Goal: Check status: Check status

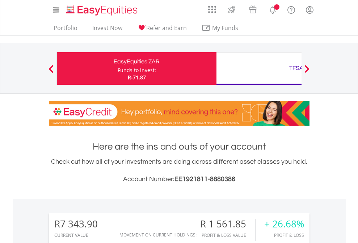
scroll to position [70, 114]
click at [118, 68] on div "Funds to invest:" at bounding box center [137, 70] width 38 height 7
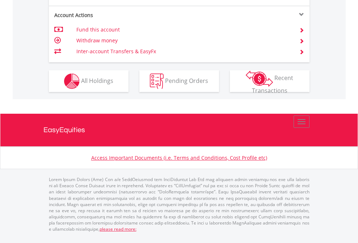
scroll to position [661, 0]
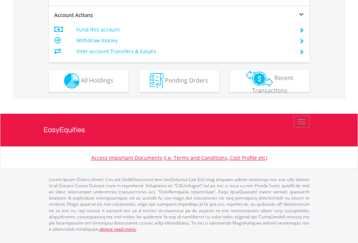
scroll to position [678, 0]
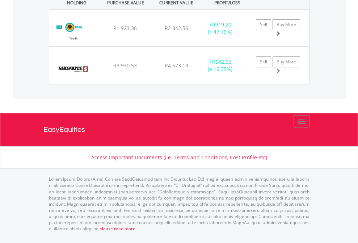
scroll to position [70, 114]
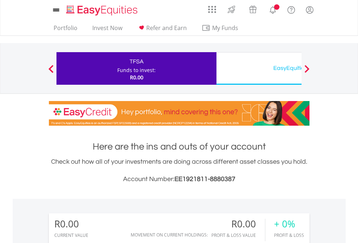
scroll to position [70, 114]
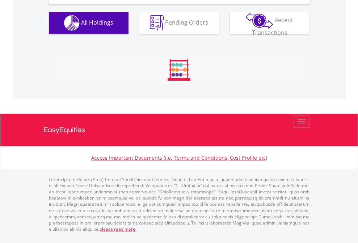
scroll to position [717, 0]
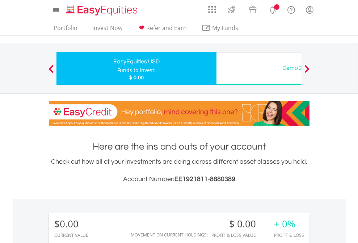
scroll to position [538, 0]
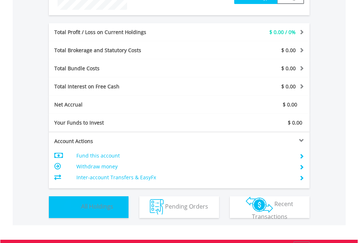
click at [81, 211] on span "All Holdings" at bounding box center [97, 207] width 32 height 8
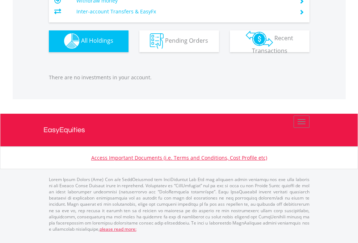
scroll to position [717, 0]
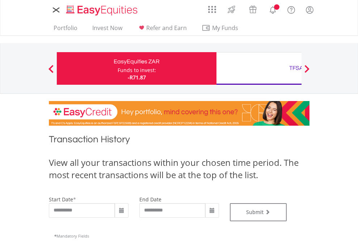
type input "**********"
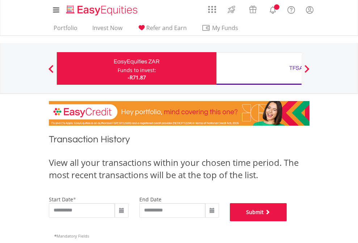
click at [287, 221] on button "Submit" at bounding box center [258, 212] width 57 height 18
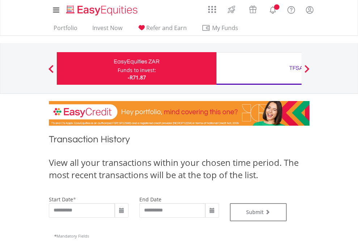
click at [259, 68] on div "TFSA" at bounding box center [296, 68] width 151 height 10
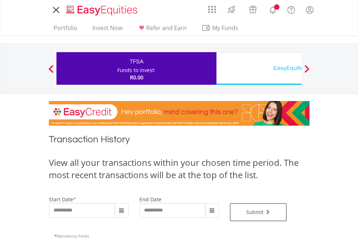
type input "**********"
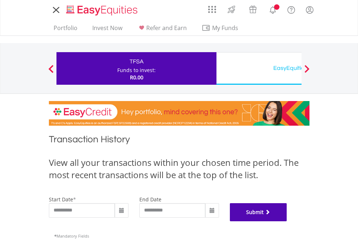
click at [287, 221] on button "Submit" at bounding box center [258, 212] width 57 height 18
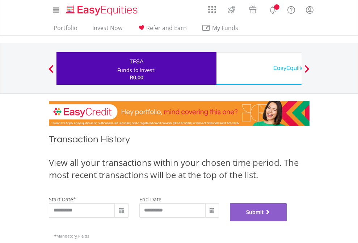
scroll to position [294, 0]
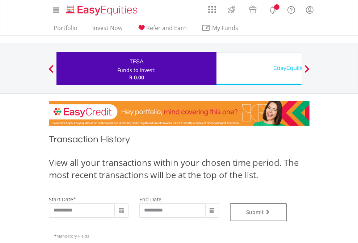
click at [259, 68] on div "EasyEquities USD" at bounding box center [296, 68] width 151 height 10
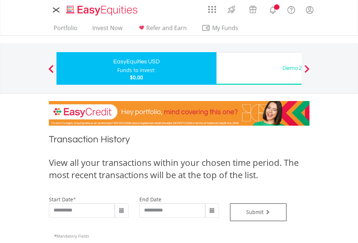
type input "**********"
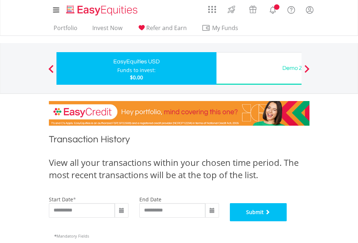
click at [287, 221] on button "Submit" at bounding box center [258, 212] width 57 height 18
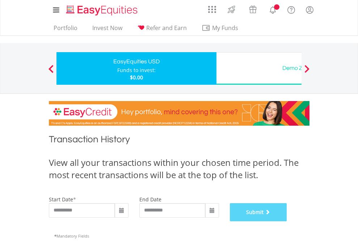
scroll to position [294, 0]
